Goal: Task Accomplishment & Management: Complete application form

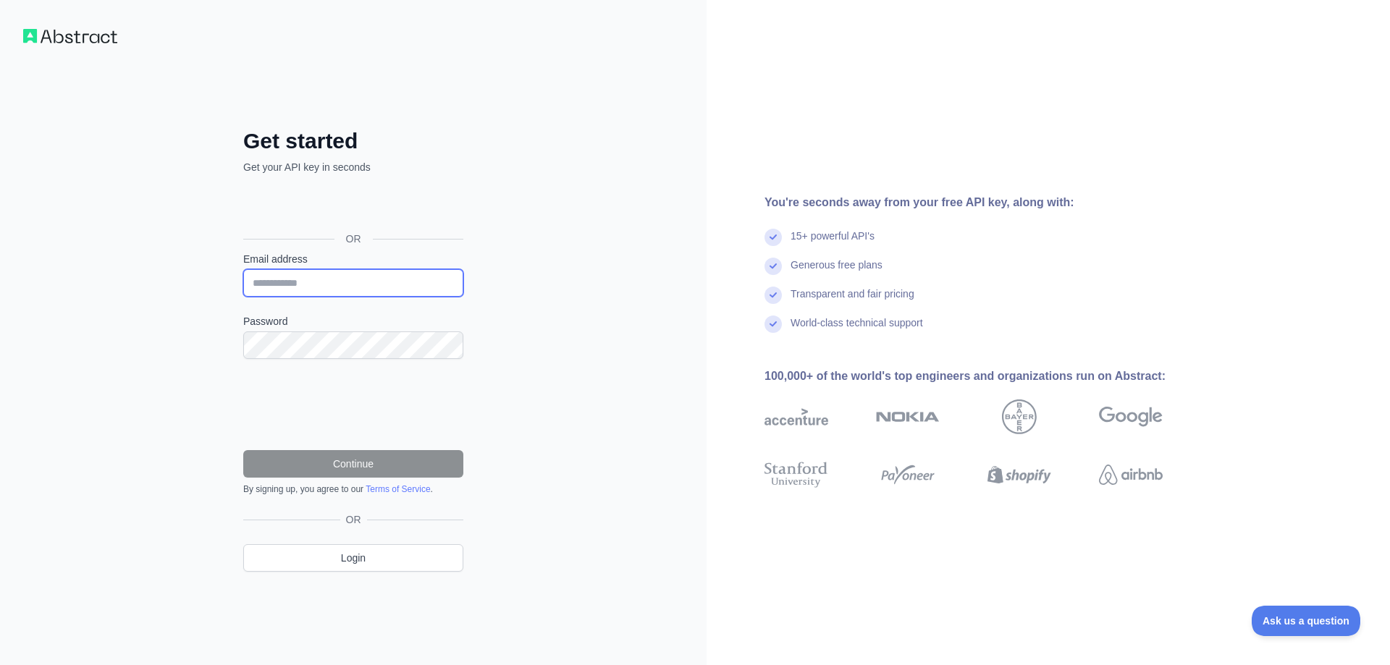
click at [339, 279] on input "Email address" at bounding box center [353, 283] width 220 height 28
click at [156, 265] on div "Get started Get your API key in seconds OR Email address Password Continue By s…" at bounding box center [353, 332] width 706 height 665
click at [395, 281] on input "Email address" at bounding box center [353, 283] width 220 height 28
drag, startPoint x: 636, startPoint y: 264, endPoint x: 568, endPoint y: 246, distance: 70.4
click at [634, 264] on div "Get started Get your API key in seconds OR Email address Password Continue By s…" at bounding box center [353, 332] width 706 height 665
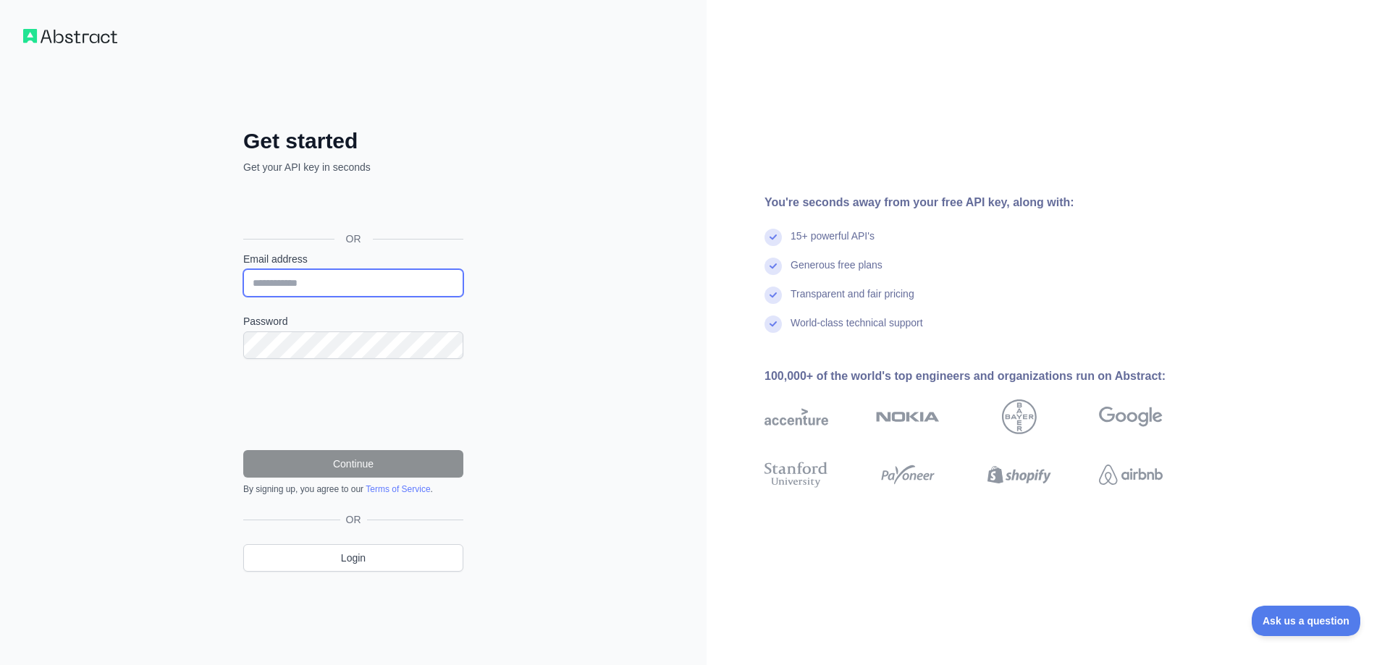
click at [434, 275] on input "Email address" at bounding box center [353, 283] width 220 height 28
click at [512, 264] on div "Get started Get your API key in seconds OR Email address Password Continue By s…" at bounding box center [353, 332] width 706 height 665
click at [381, 287] on input "Email address" at bounding box center [353, 283] width 220 height 28
click at [494, 274] on div "Get started Get your API key in seconds OR Email address Password Continue By s…" at bounding box center [353, 332] width 706 height 665
click at [392, 280] on input "Email address" at bounding box center [353, 283] width 220 height 28
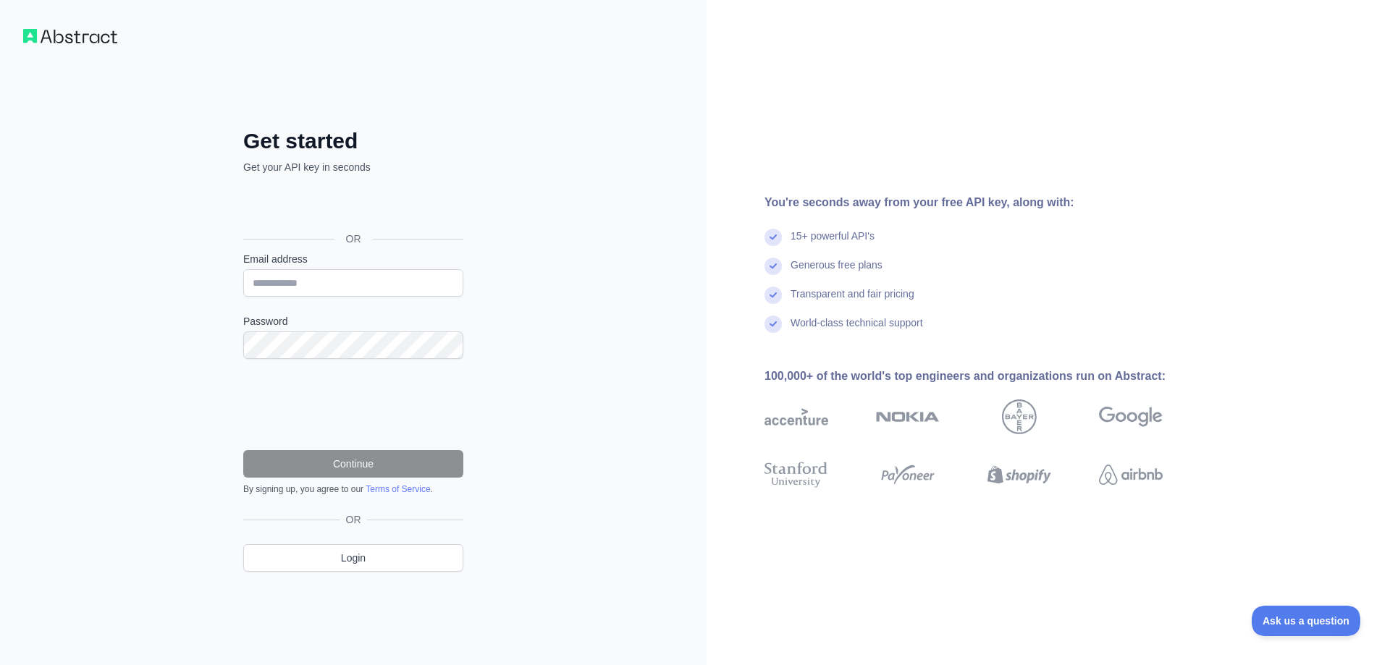
click at [494, 260] on div "Get started Get your API key in seconds OR Email address Password Continue By s…" at bounding box center [353, 332] width 706 height 665
click at [446, 282] on input "Email address" at bounding box center [353, 283] width 220 height 28
click at [509, 277] on div "Get started Get your API key in seconds OR Email address Password Continue By s…" at bounding box center [353, 332] width 706 height 665
